Goal: Obtain resource: Obtain resource

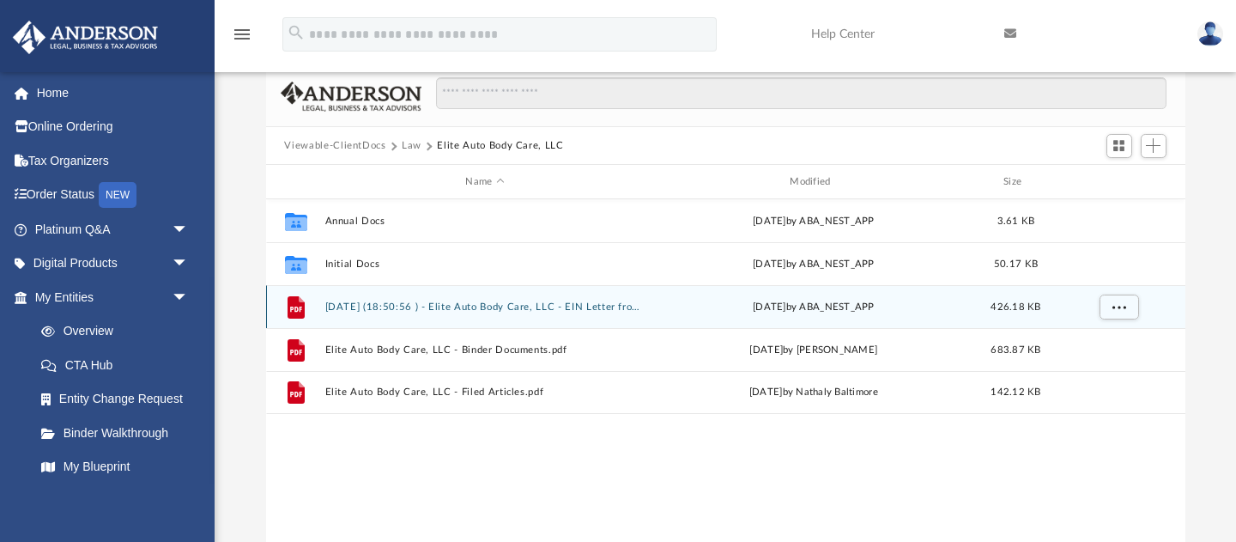
scroll to position [390, 919]
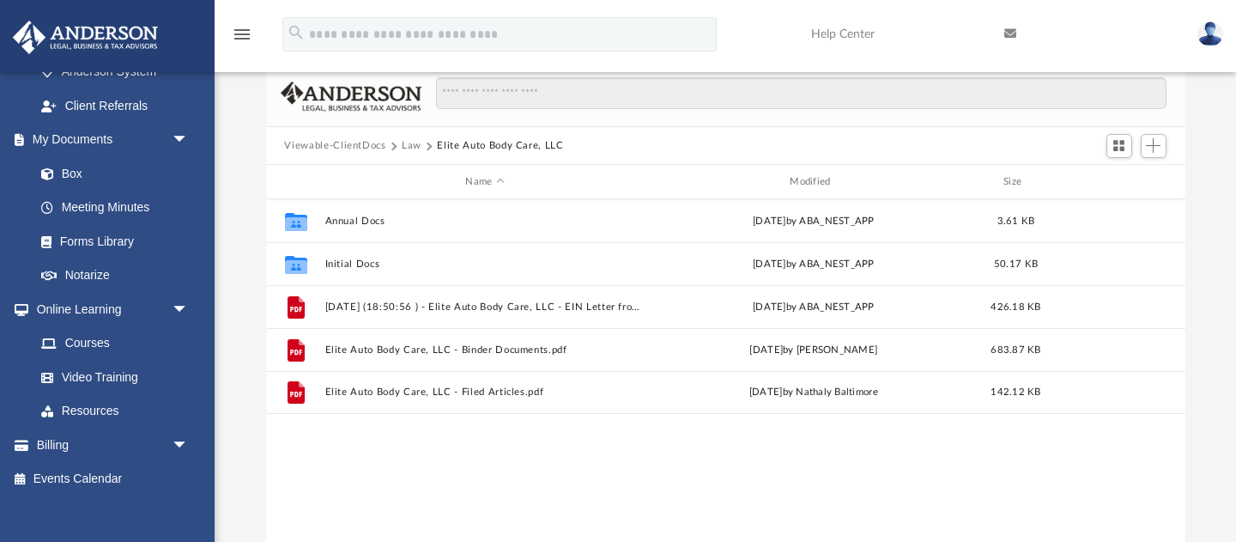
click at [409, 147] on button "Law" at bounding box center [412, 145] width 20 height 15
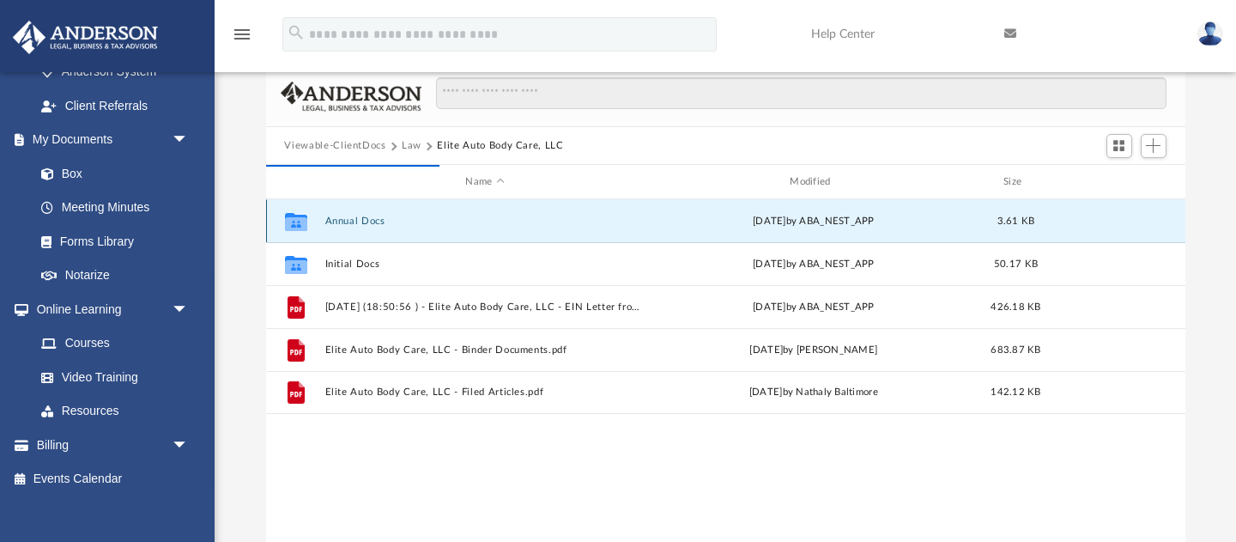
click at [356, 220] on button "Annual Docs" at bounding box center [484, 220] width 321 height 11
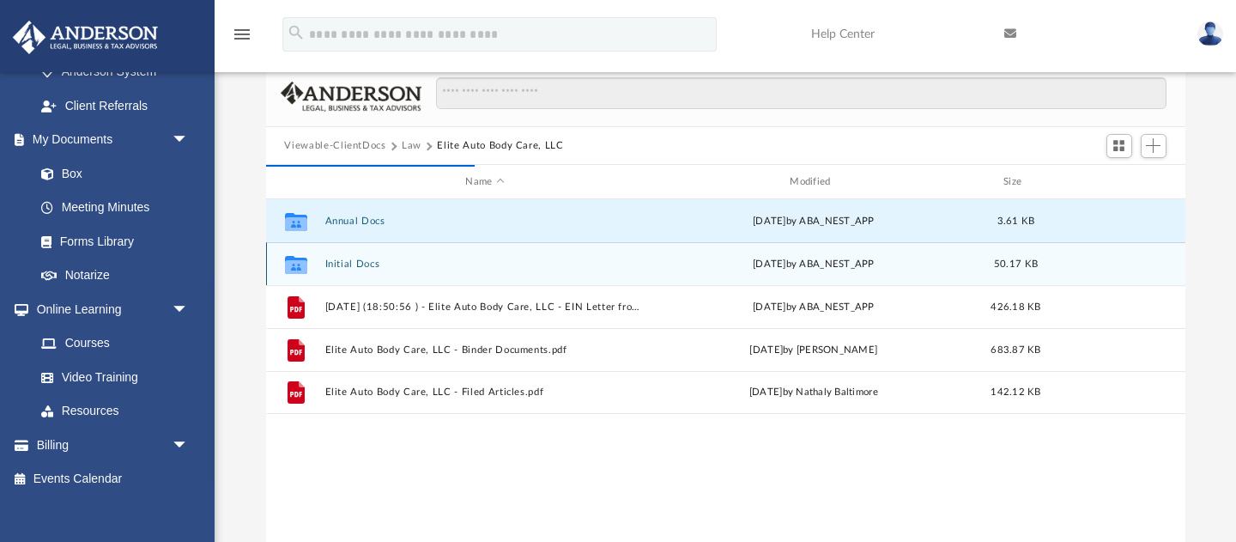
click at [361, 262] on button "Initial Docs" at bounding box center [484, 263] width 321 height 11
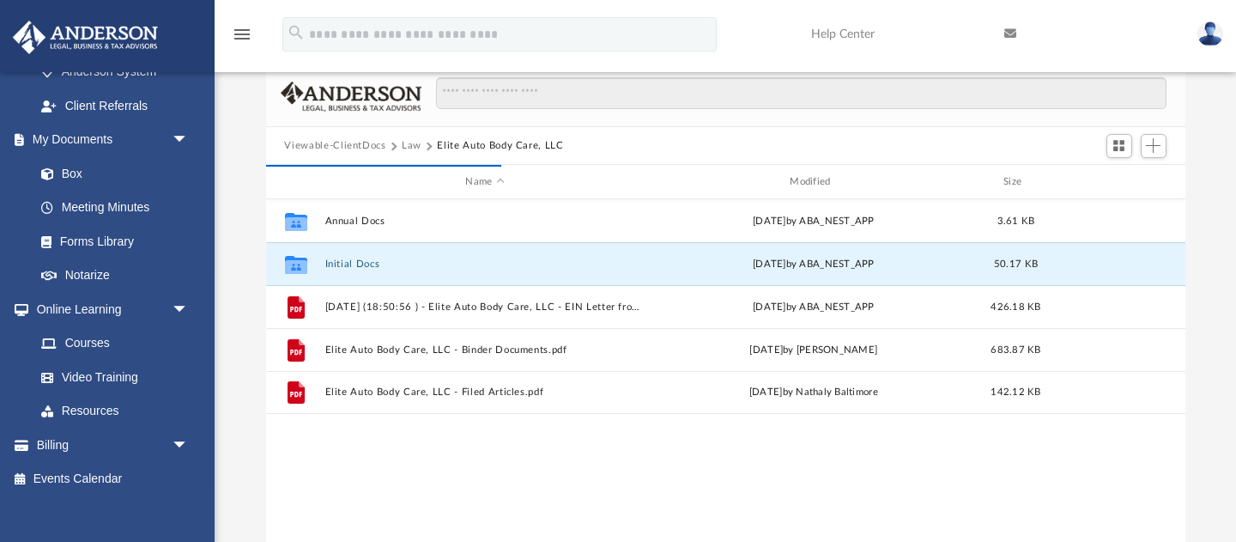
click at [412, 147] on button "Law" at bounding box center [412, 145] width 20 height 15
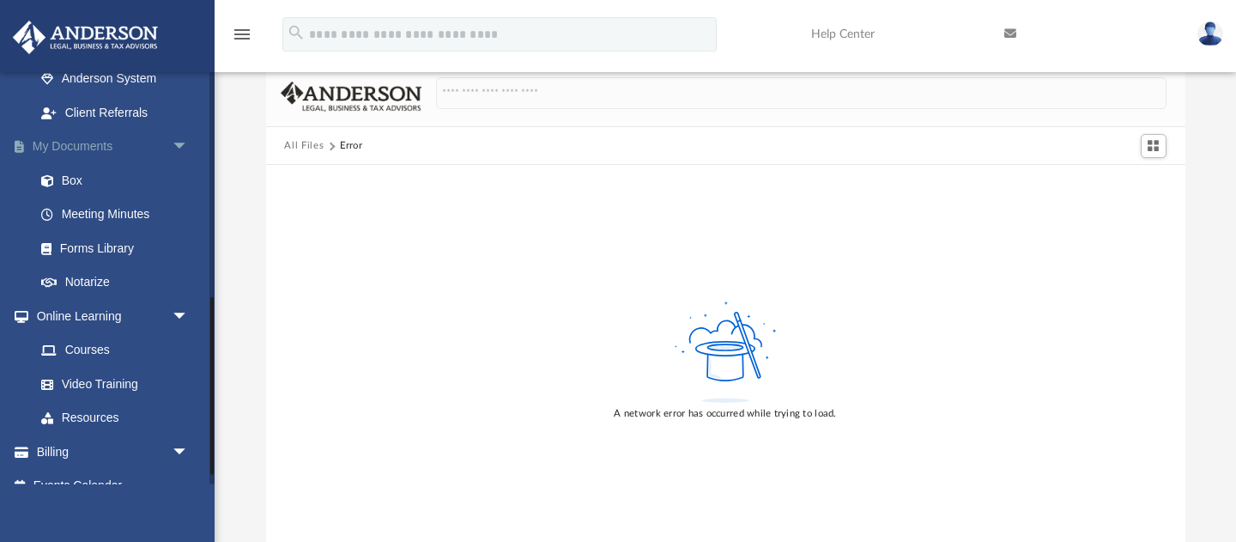
scroll to position [523, 0]
click at [76, 143] on link "My Documents arrow_drop_down" at bounding box center [113, 147] width 203 height 34
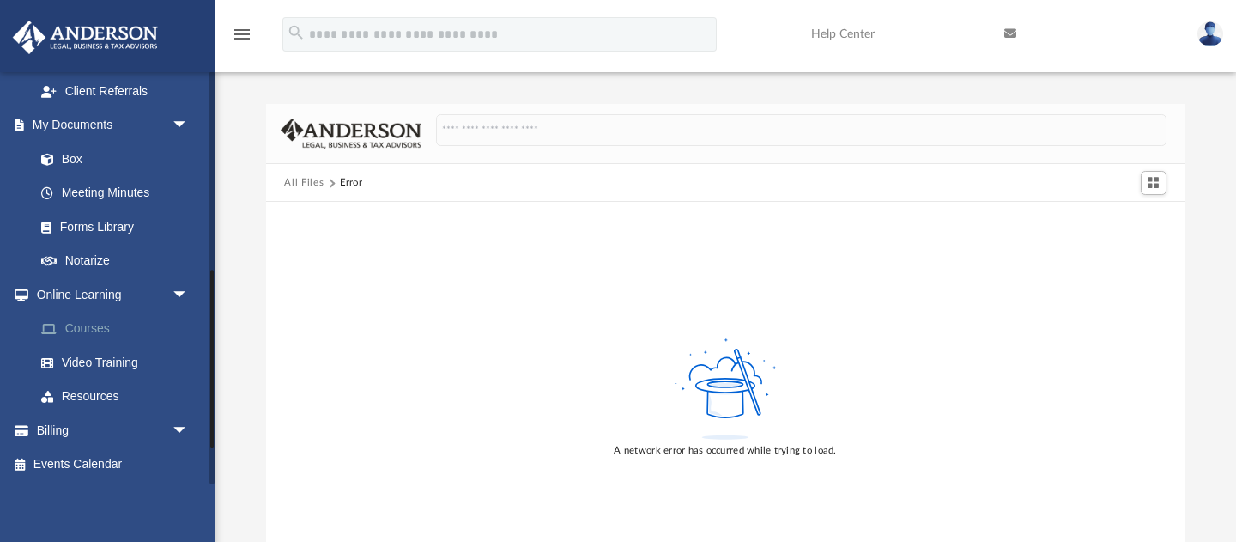
scroll to position [314, 0]
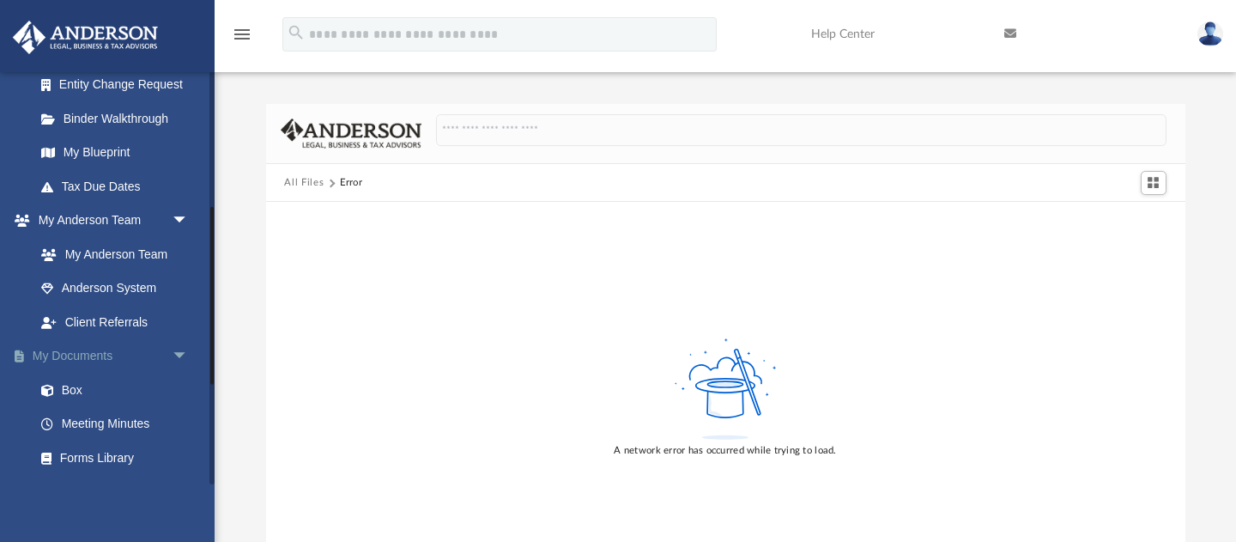
click at [76, 358] on link "My Documents arrow_drop_down" at bounding box center [113, 356] width 203 height 34
click at [74, 389] on link "Box" at bounding box center [119, 390] width 191 height 34
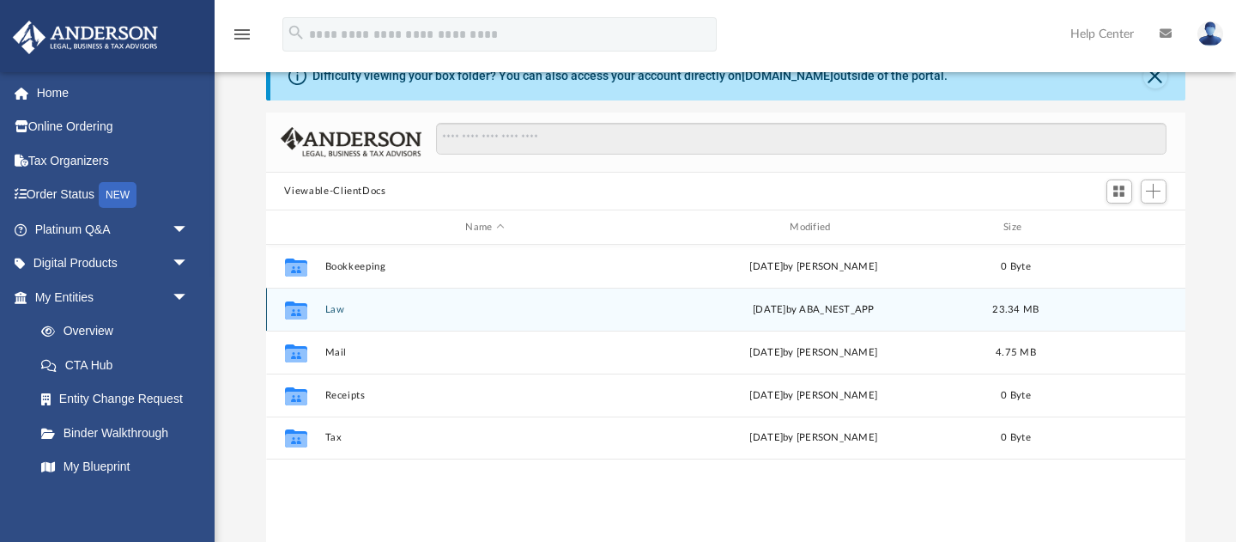
scroll to position [27, 0]
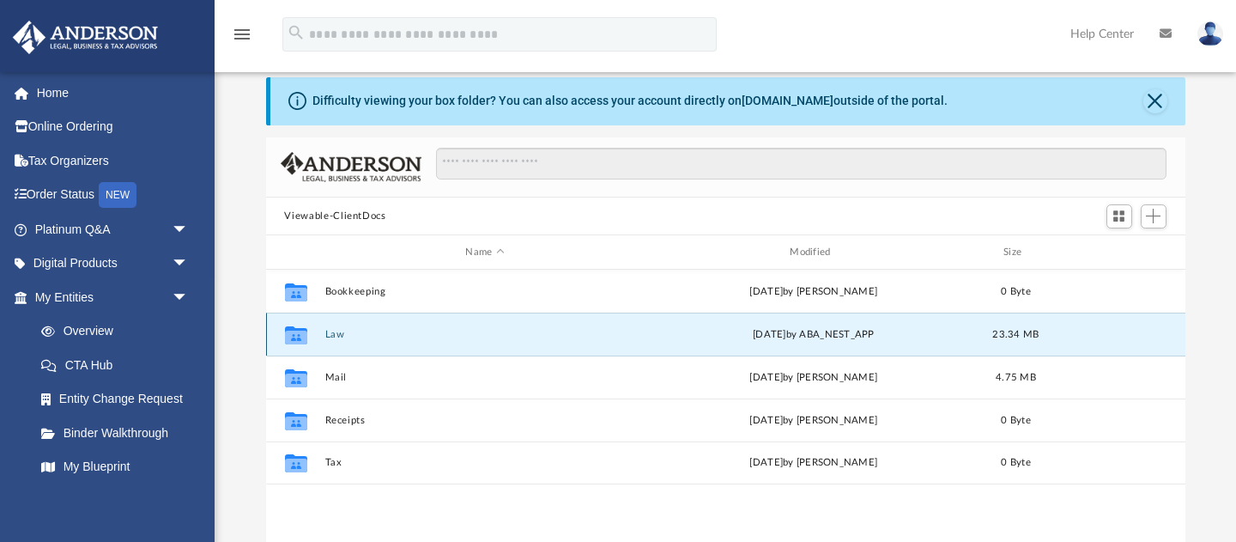
click at [328, 334] on button "Law" at bounding box center [484, 334] width 321 height 11
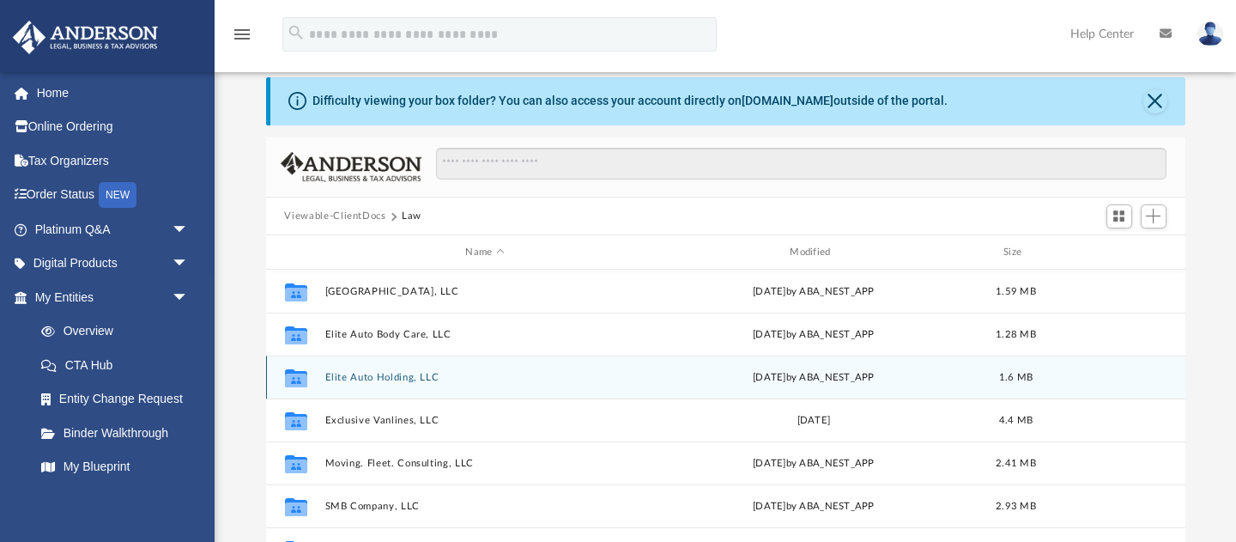
click at [373, 372] on button "Elite Auto Holding, LLC" at bounding box center [484, 377] width 321 height 11
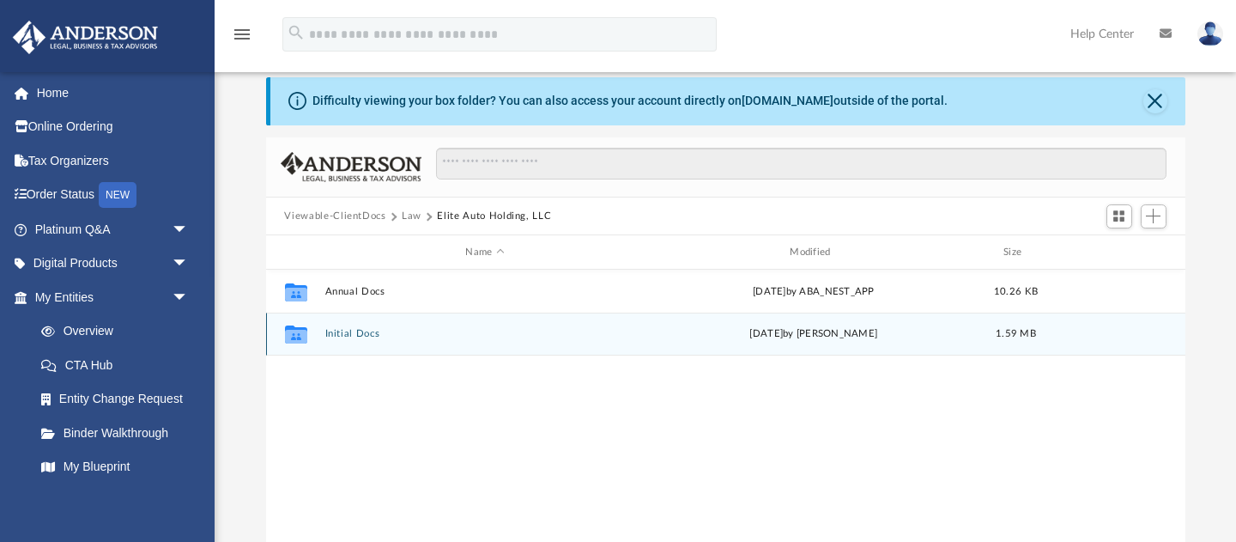
click at [374, 326] on div "Collaborated Folder Initial Docs [DATE] by [PERSON_NAME] 1.59 MB" at bounding box center [725, 333] width 919 height 43
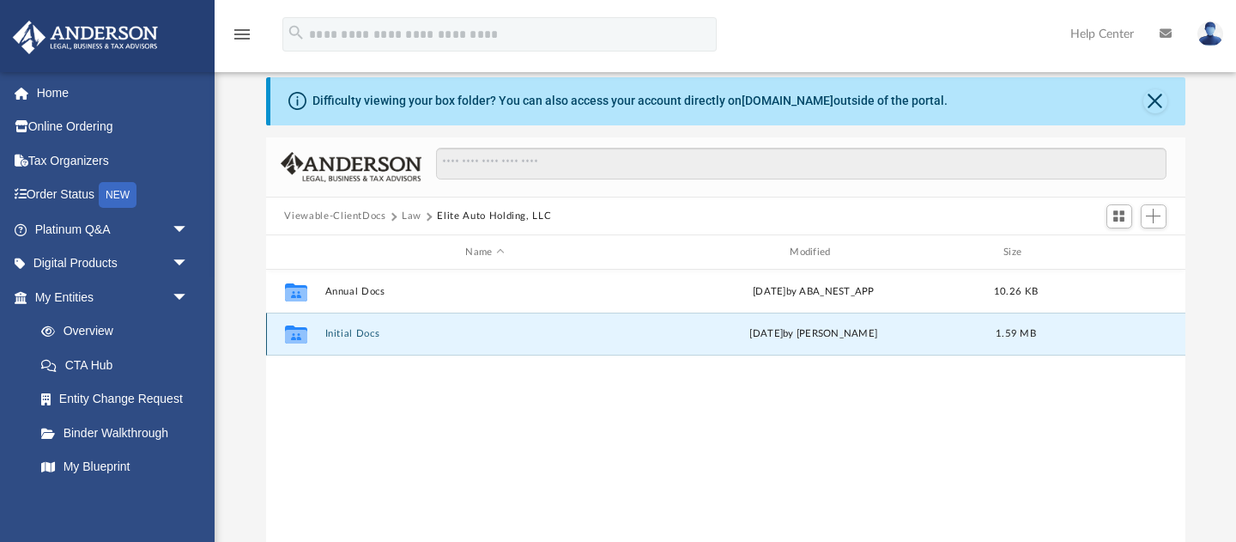
click at [374, 330] on button "Initial Docs" at bounding box center [484, 334] width 321 height 11
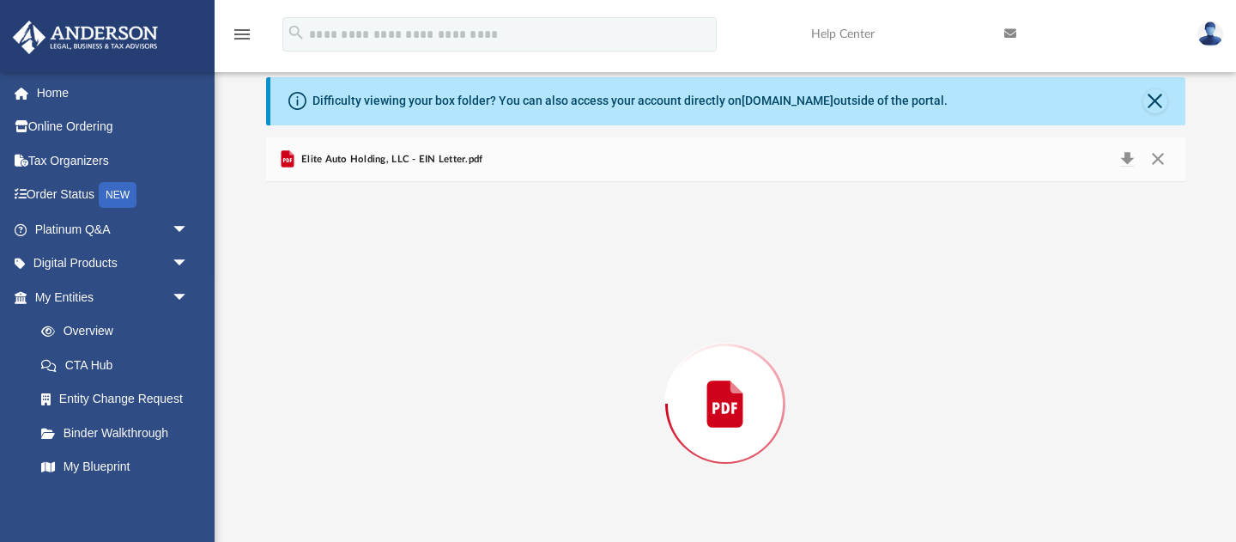
click at [374, 330] on div "Preview" at bounding box center [725, 403] width 919 height 443
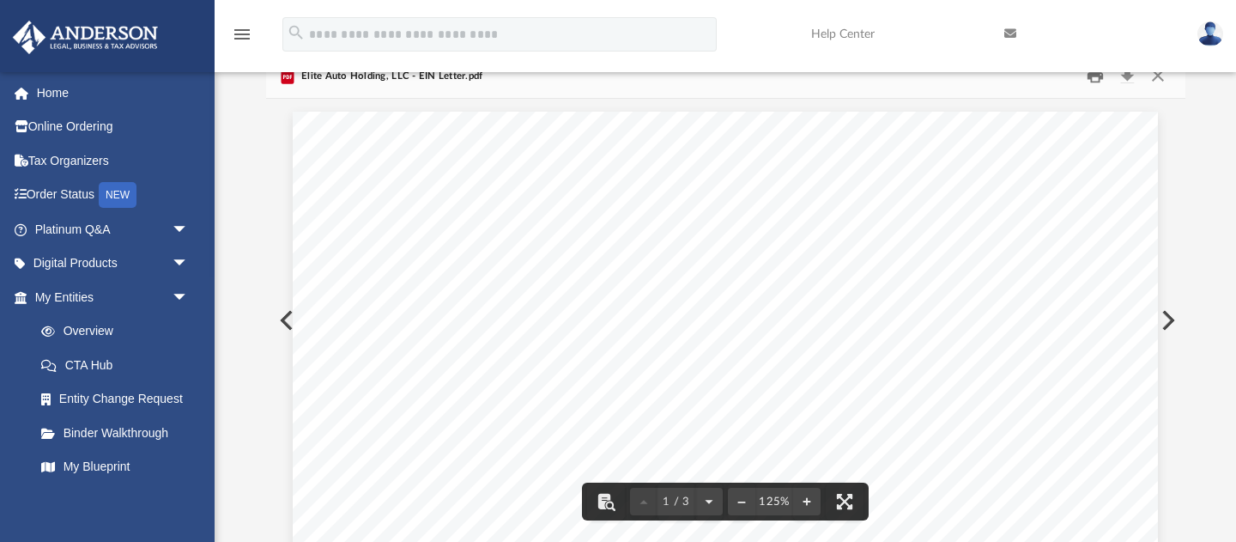
click at [1098, 80] on button "Print" at bounding box center [1095, 76] width 34 height 27
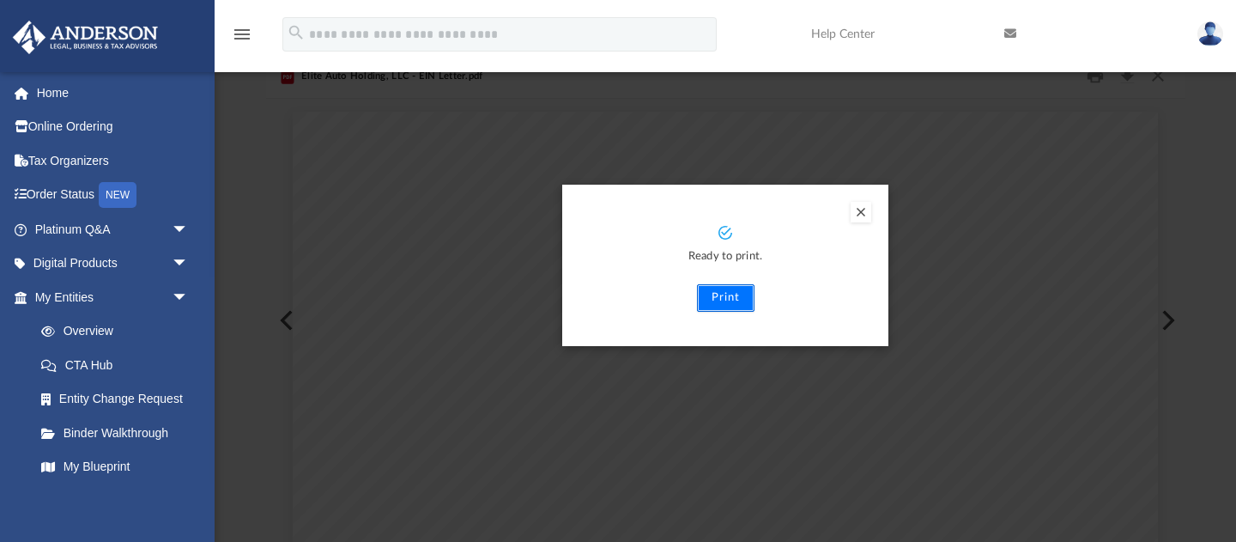
click at [731, 302] on button "Print" at bounding box center [726, 297] width 58 height 27
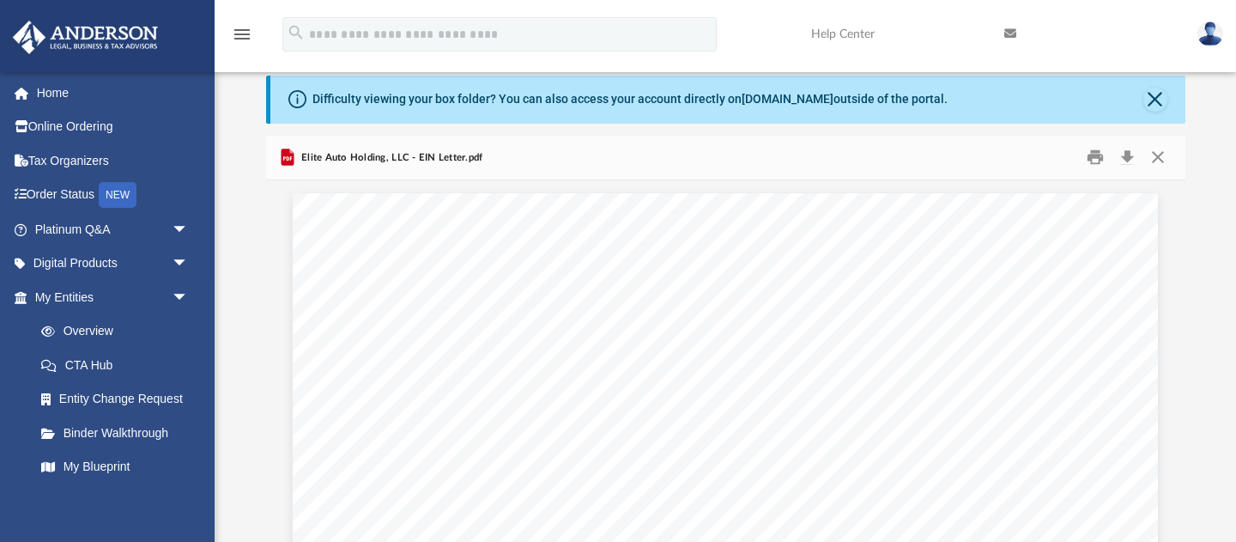
scroll to position [0, 0]
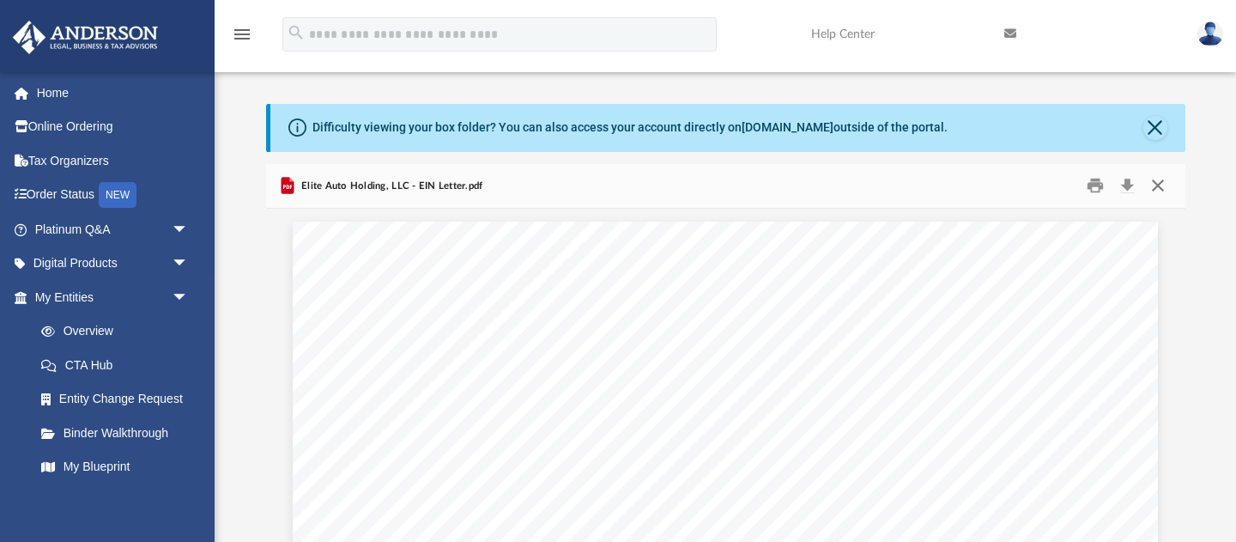
click at [1157, 185] on button "Close" at bounding box center [1158, 186] width 31 height 27
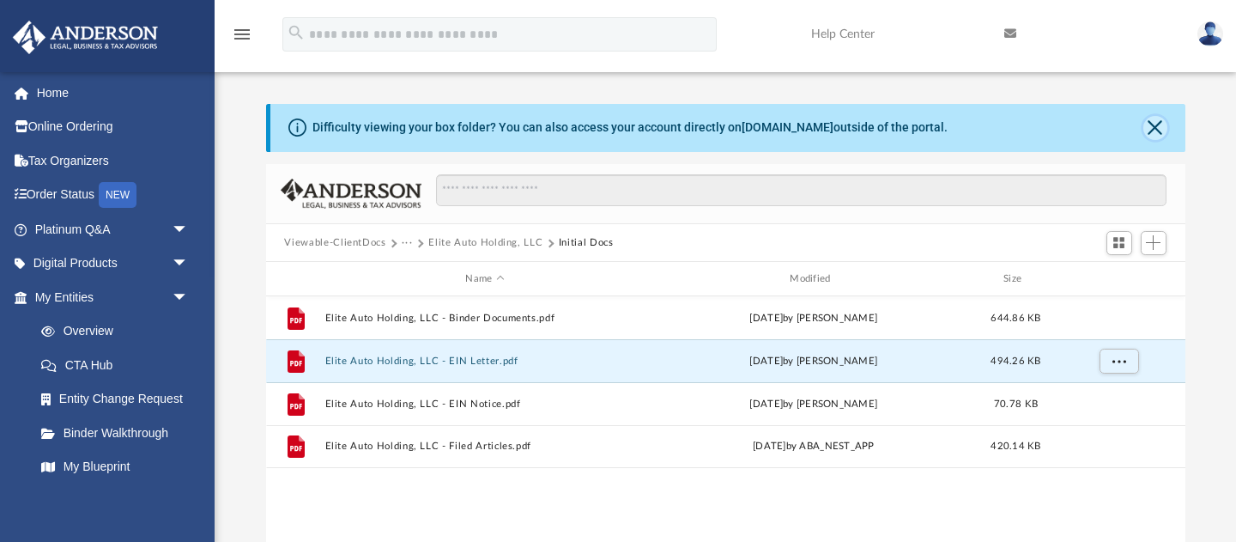
click at [1158, 132] on button "Close" at bounding box center [1155, 128] width 24 height 24
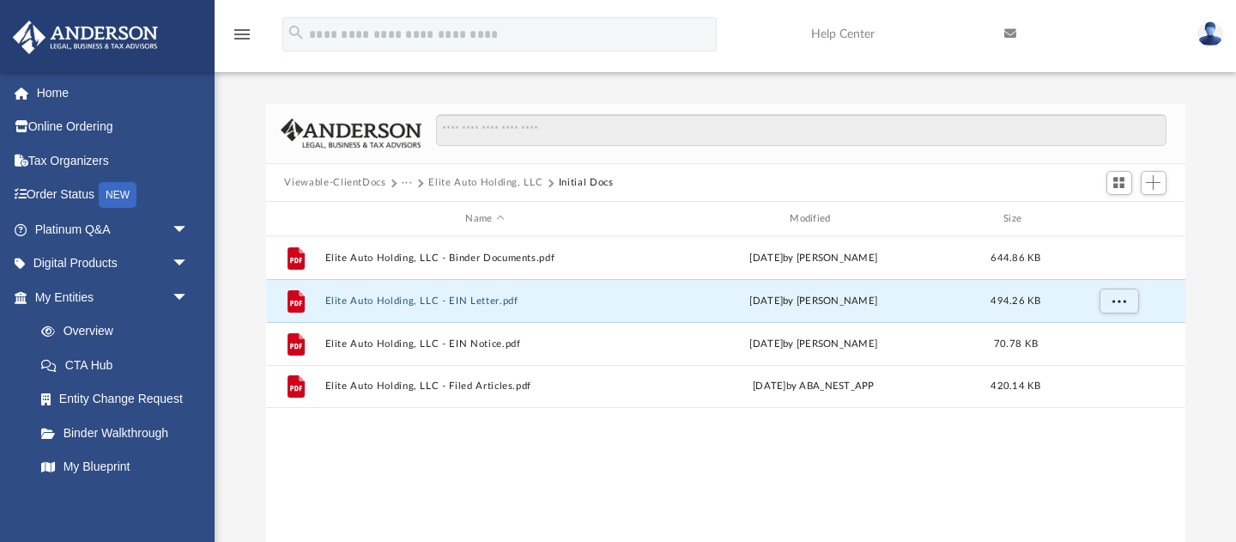
click at [406, 184] on button "···" at bounding box center [407, 182] width 11 height 15
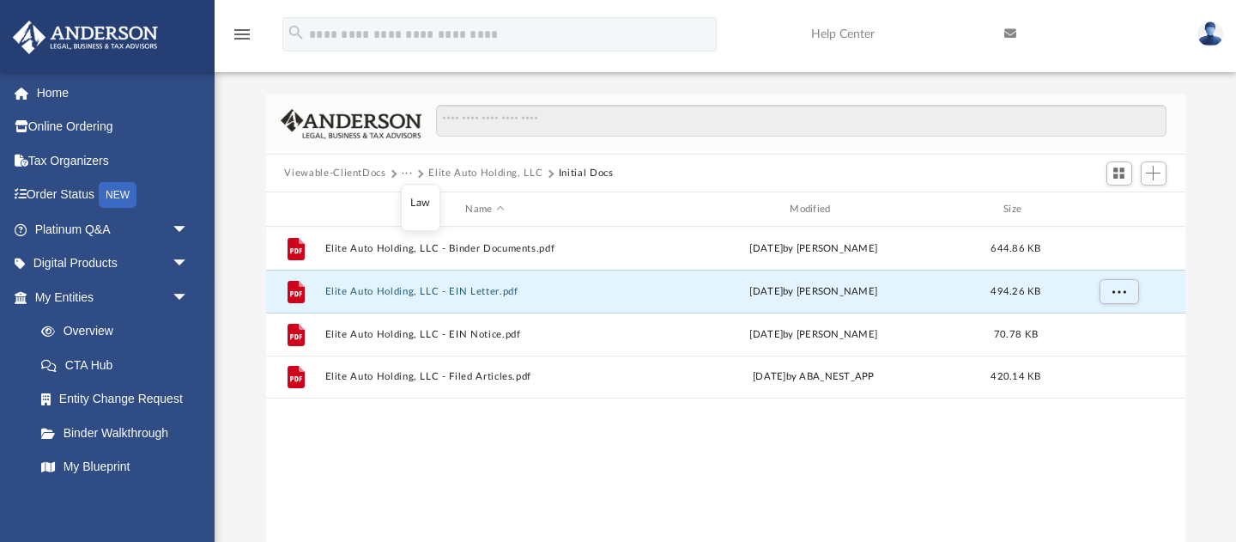
scroll to position [1, 0]
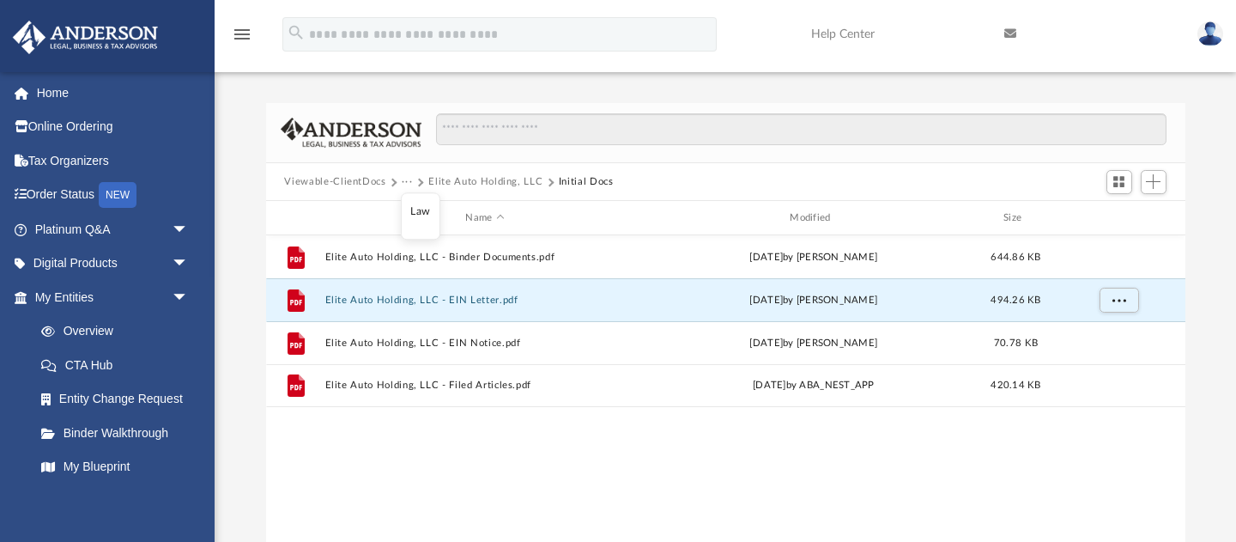
click at [416, 207] on li "Law" at bounding box center [420, 212] width 20 height 18
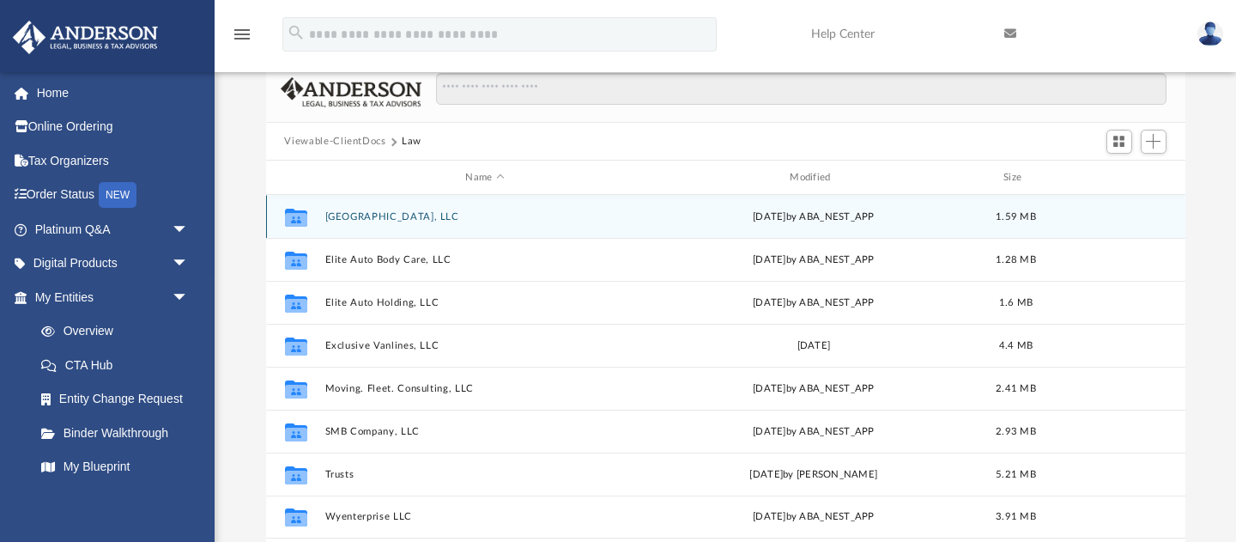
scroll to position [41, 0]
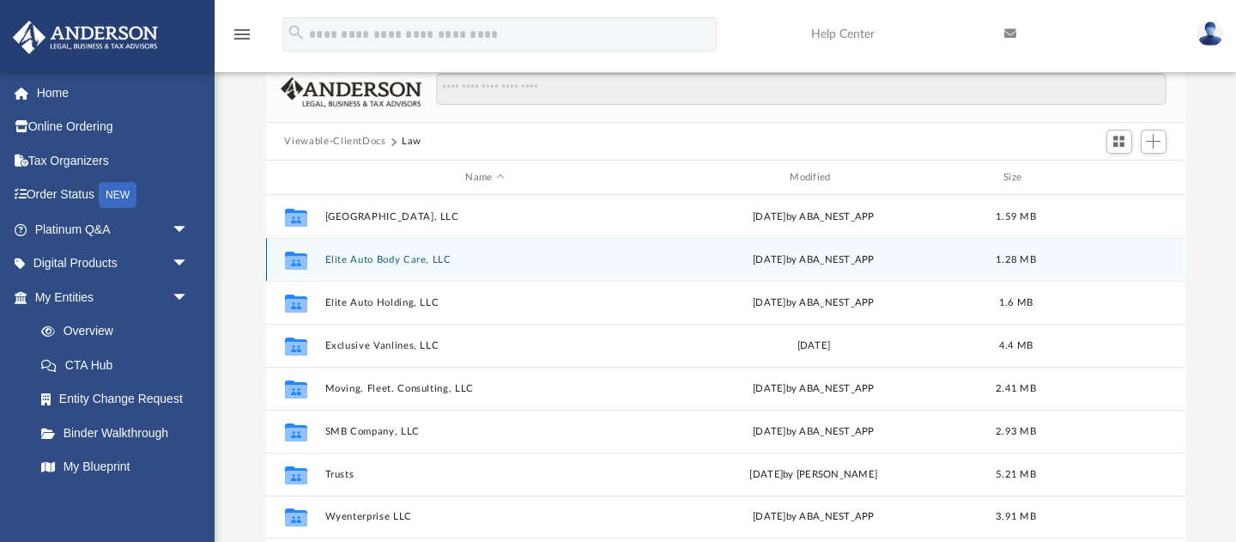
click at [357, 257] on button "Elite Auto Body Care, LLC" at bounding box center [484, 259] width 321 height 11
